Goal: Find contact information: Find contact information

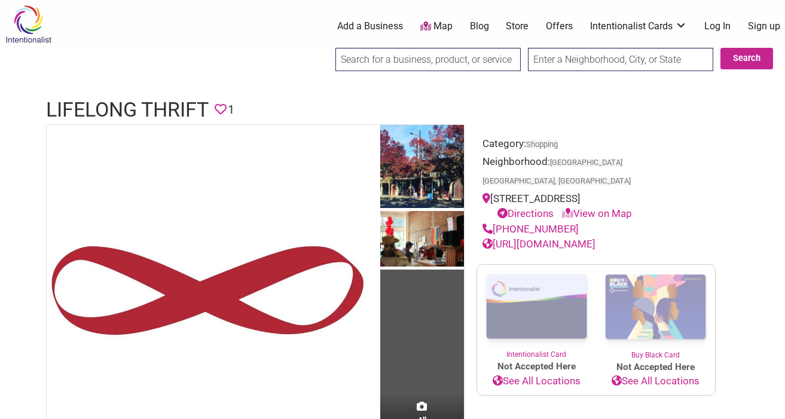
click at [555, 238] on link "[URL][DOMAIN_NAME]" at bounding box center [538, 244] width 113 height 12
click at [518, 23] on link "Store" at bounding box center [517, 26] width 23 height 13
click at [605, 207] on link "View on Map" at bounding box center [597, 213] width 70 height 12
click at [539, 223] on link "[PHONE_NUMBER]" at bounding box center [530, 229] width 96 height 12
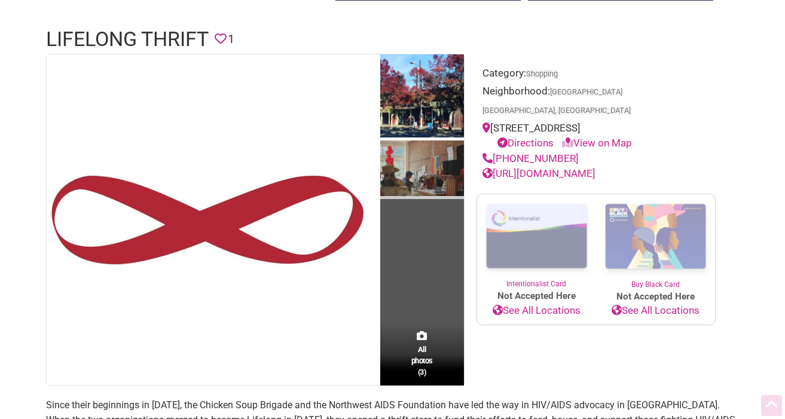
scroll to position [74, 0]
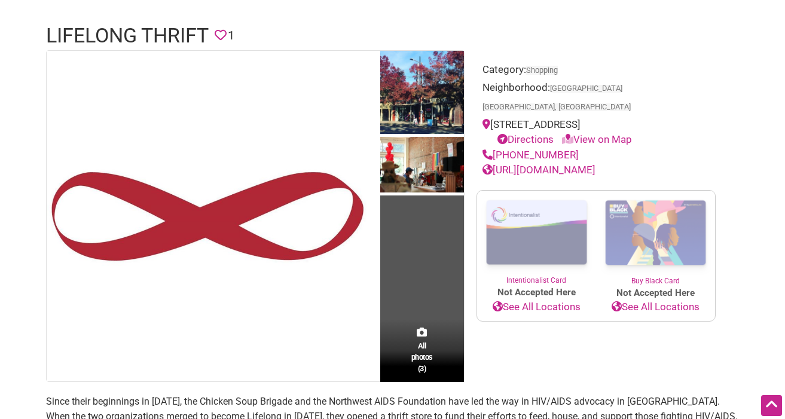
click at [418, 304] on td "All photos (3)" at bounding box center [422, 216] width 84 height 330
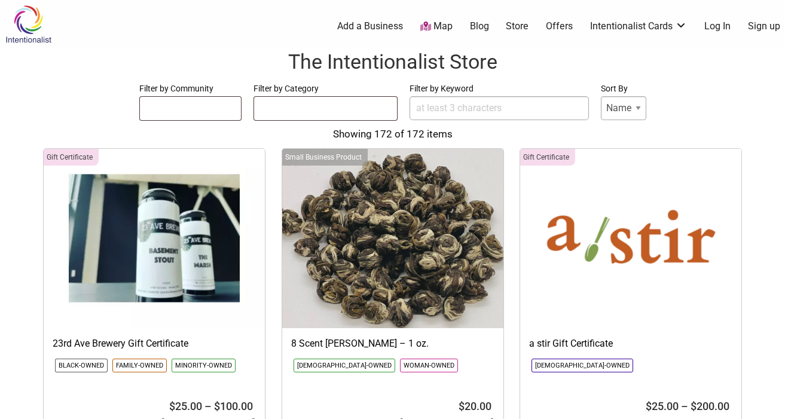
select select
